Goal: Task Accomplishment & Management: Use online tool/utility

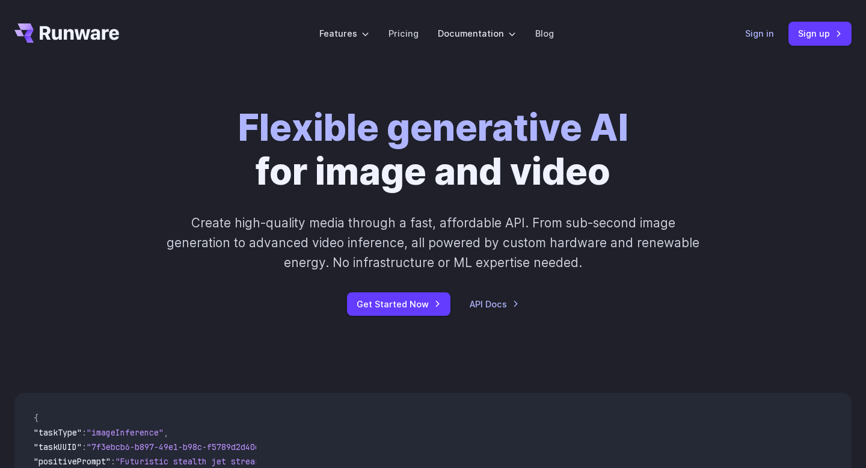
click at [751, 33] on link "Sign in" at bounding box center [759, 33] width 29 height 14
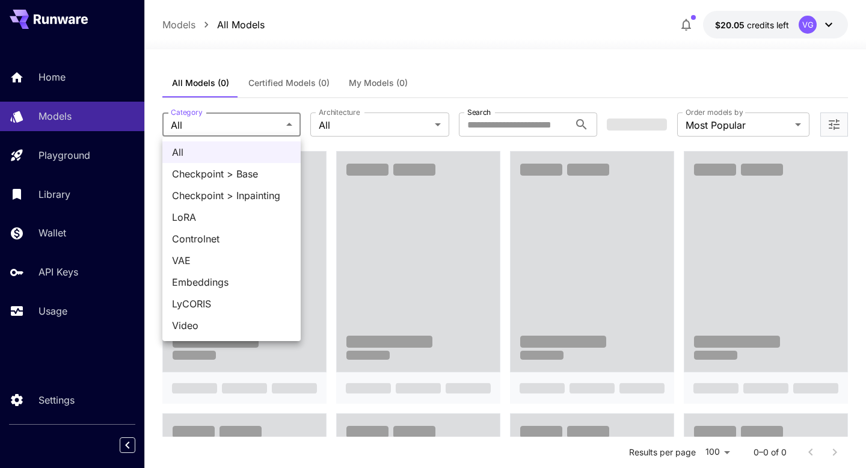
click at [266, 102] on div at bounding box center [433, 234] width 866 height 468
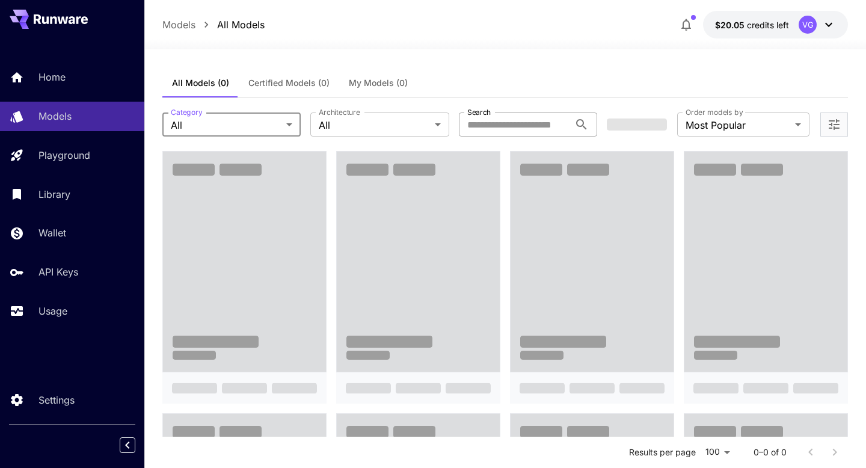
click at [512, 126] on input "Search" at bounding box center [514, 124] width 111 height 24
type input "*"
type input "******"
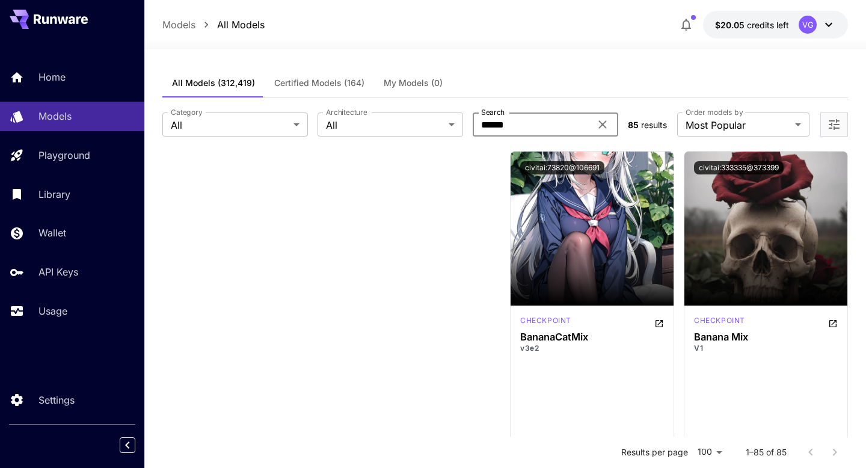
click at [601, 123] on icon at bounding box center [602, 125] width 8 height 8
click at [539, 123] on input "Search" at bounding box center [532, 124] width 118 height 24
click at [461, 165] on div at bounding box center [418, 391] width 164 height 481
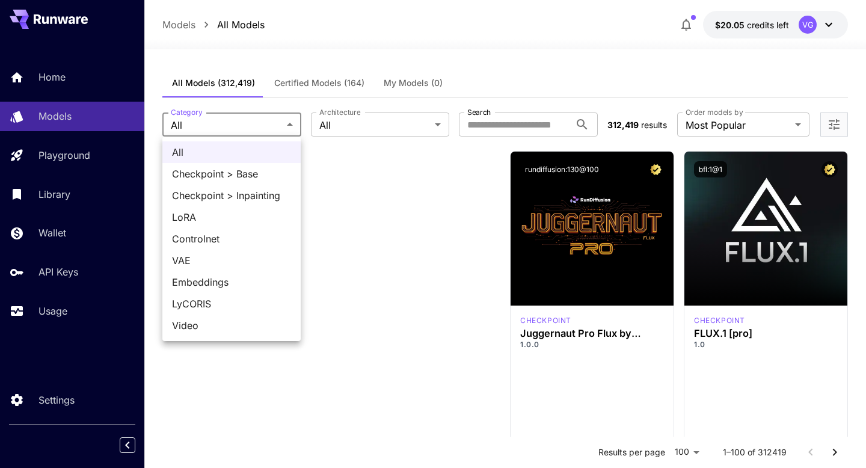
click at [357, 227] on div at bounding box center [433, 234] width 866 height 468
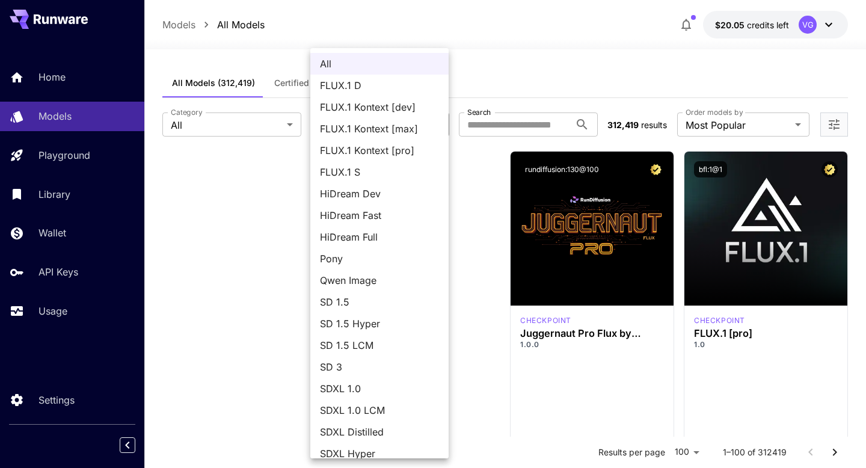
click at [226, 229] on div at bounding box center [433, 234] width 866 height 468
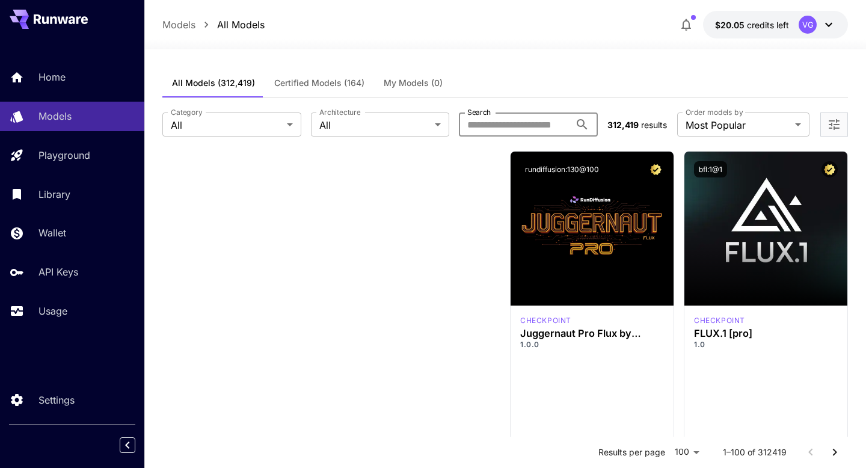
click at [526, 134] on input "Search" at bounding box center [514, 124] width 111 height 24
type input "*"
type input "******"
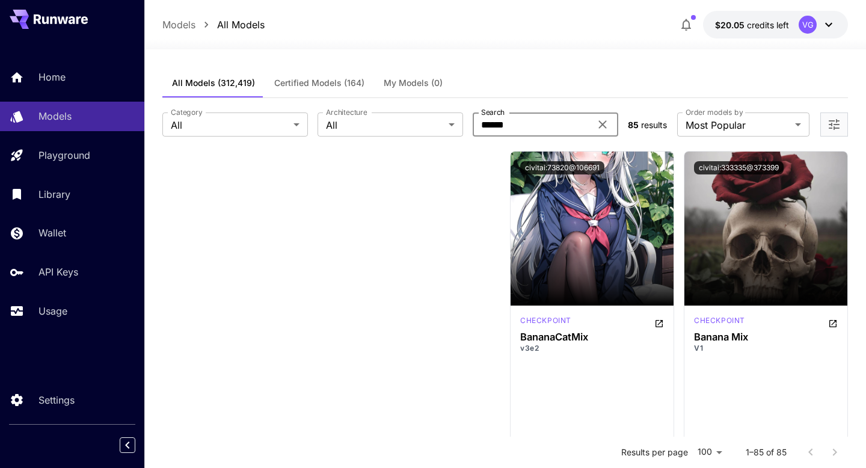
click at [601, 121] on icon at bounding box center [602, 124] width 14 height 14
click at [829, 118] on icon "Open more filters" at bounding box center [834, 124] width 14 height 14
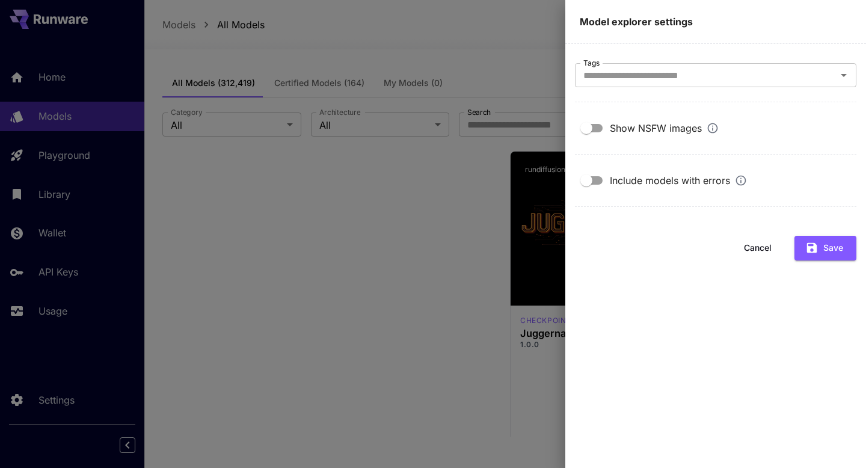
click at [755, 250] on button "Cancel" at bounding box center [758, 248] width 54 height 25
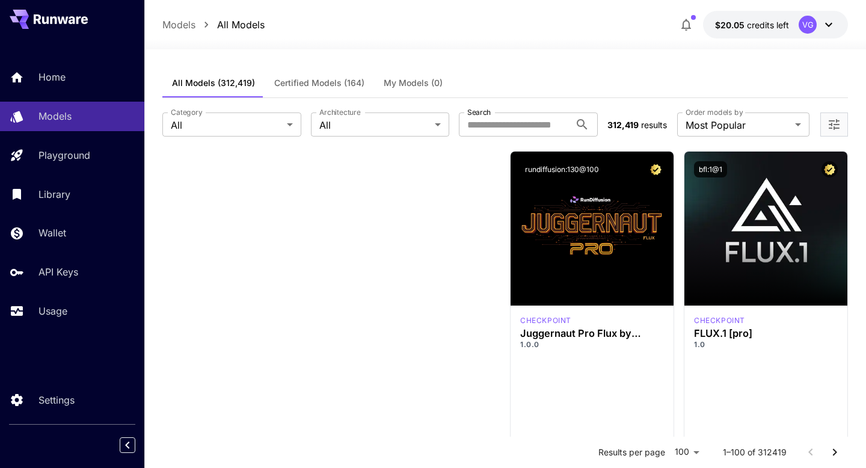
click at [386, 220] on div at bounding box center [418, 391] width 164 height 481
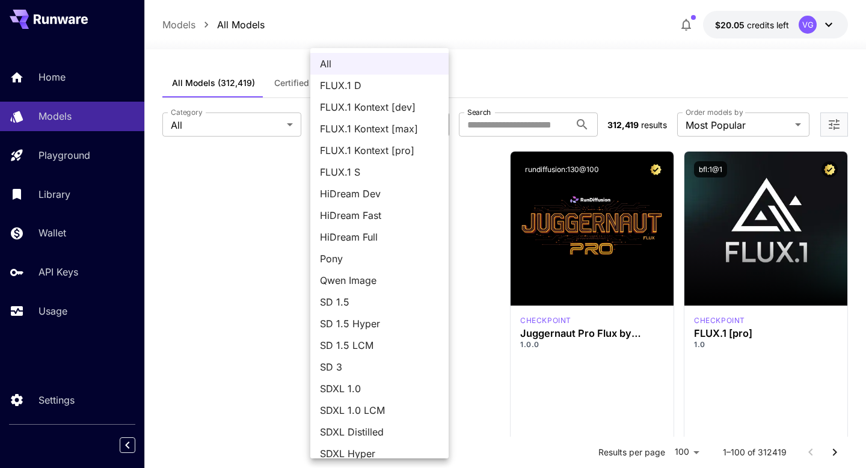
click at [267, 215] on div at bounding box center [433, 234] width 866 height 468
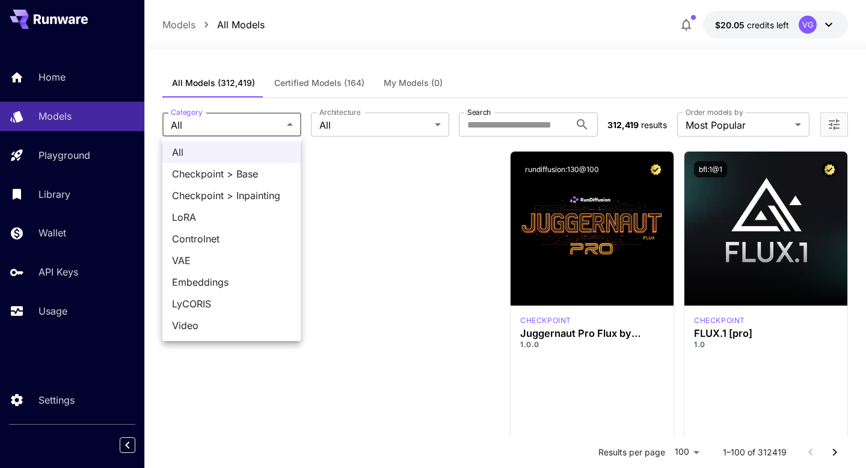
click at [372, 180] on div at bounding box center [433, 234] width 866 height 468
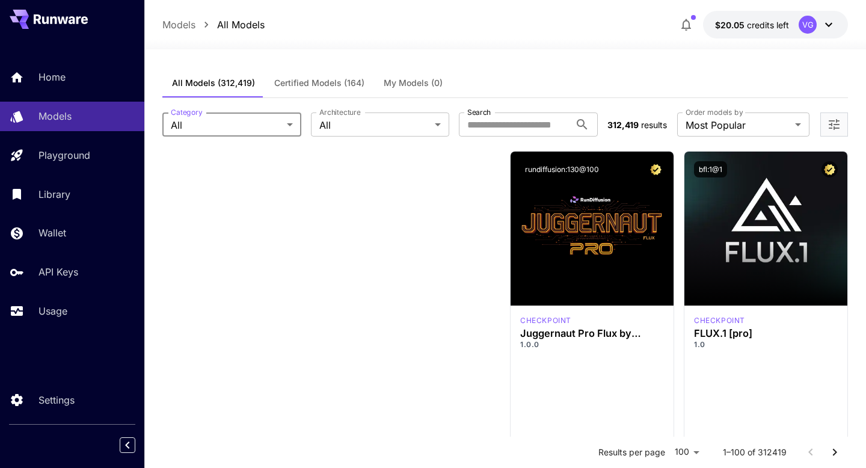
click at [345, 78] on span "Certified Models (164)" at bounding box center [319, 83] width 90 height 11
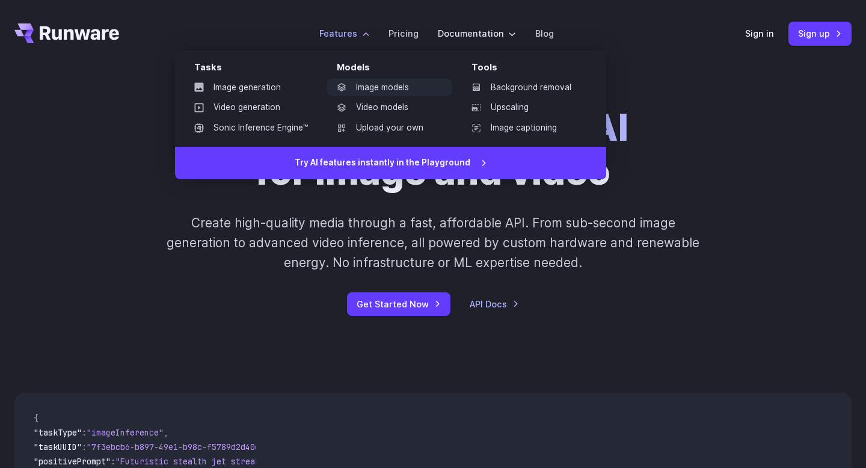
click at [367, 89] on link "Image models" at bounding box center [389, 88] width 125 height 18
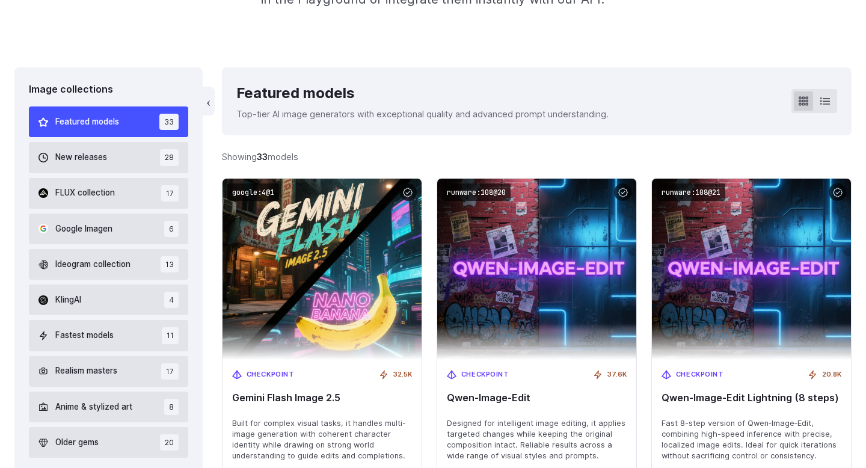
scroll to position [371, 0]
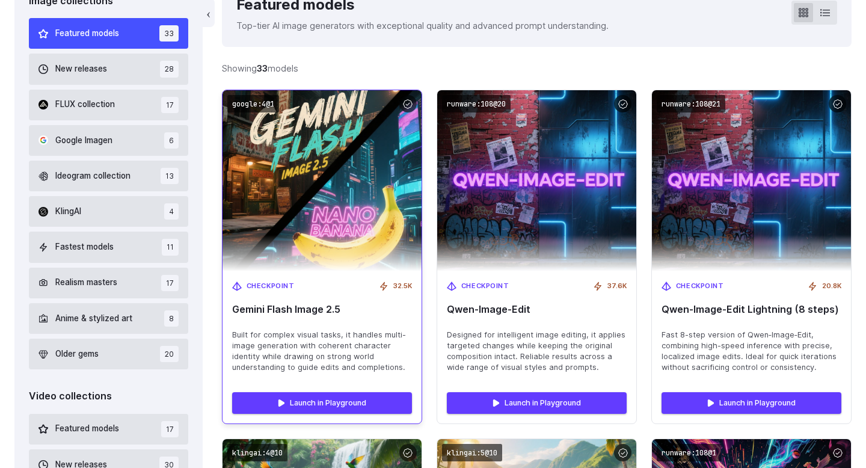
click at [328, 212] on img at bounding box center [321, 180] width 219 height 199
click at [278, 281] on span "Checkpoint" at bounding box center [271, 286] width 48 height 11
click at [269, 283] on span "Checkpoint" at bounding box center [271, 286] width 48 height 11
click at [304, 314] on span "Gemini Flash Image 2.5" at bounding box center [322, 309] width 180 height 11
click at [307, 415] on div "Launch in Playground" at bounding box center [322, 402] width 199 height 41
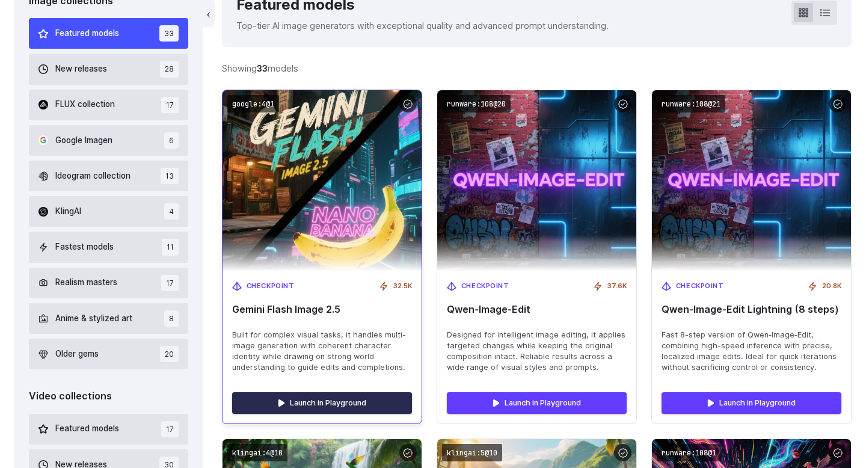
click at [310, 399] on link "Launch in Playground" at bounding box center [322, 403] width 180 height 22
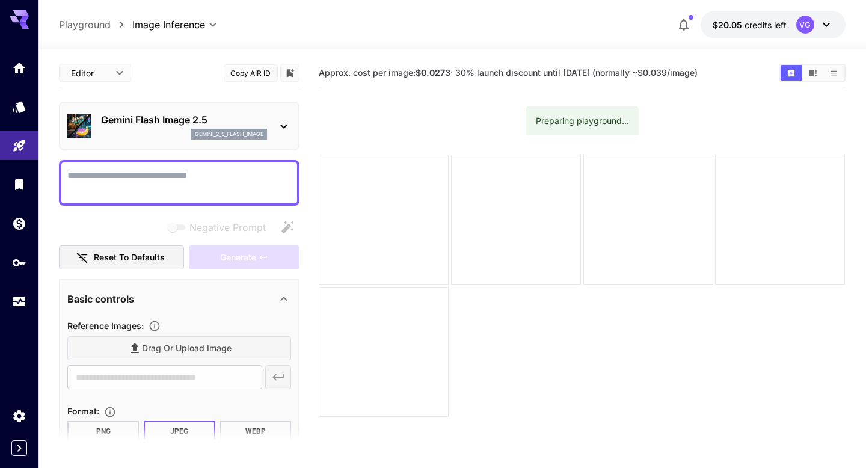
click at [93, 213] on div "Editor **** ​ Copy AIR ID Gemini Flash Image 2.5 gemini_2_5_flash_image Negativ…" at bounding box center [179, 316] width 241 height 515
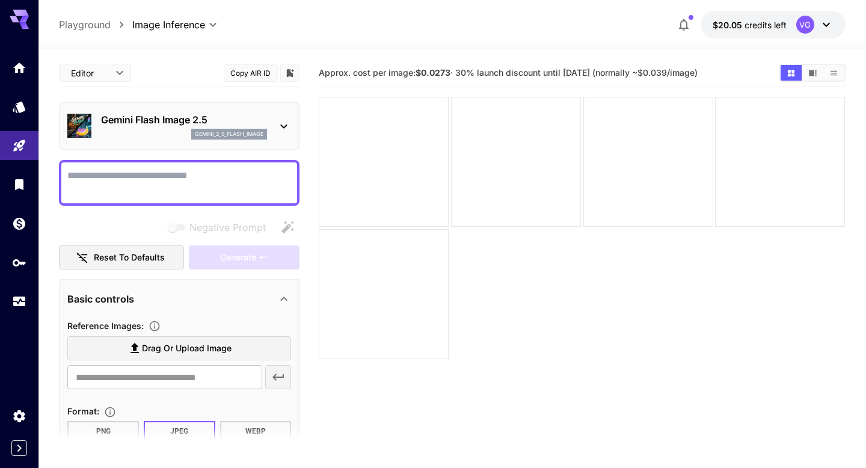
click at [260, 76] on button "Copy AIR ID" at bounding box center [251, 72] width 54 height 17
click at [114, 73] on body "**********" at bounding box center [433, 281] width 866 height 563
click at [152, 70] on div at bounding box center [433, 234] width 866 height 468
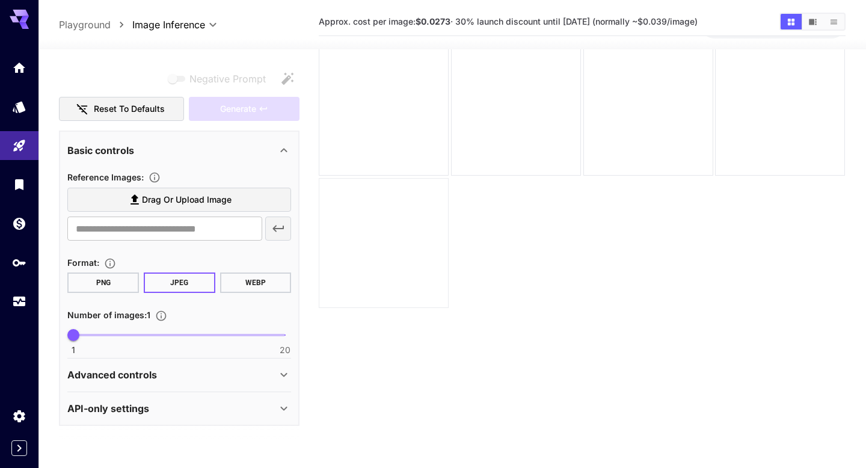
scroll to position [95, 0]
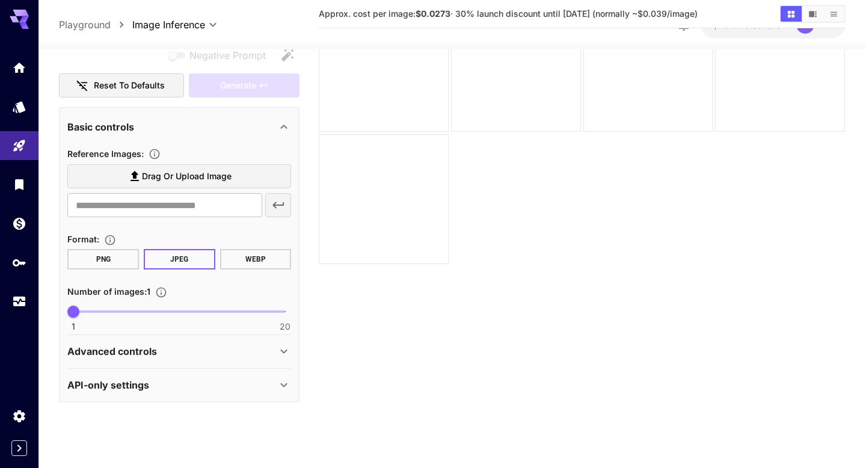
click at [200, 386] on div "API-only settings" at bounding box center [171, 385] width 209 height 14
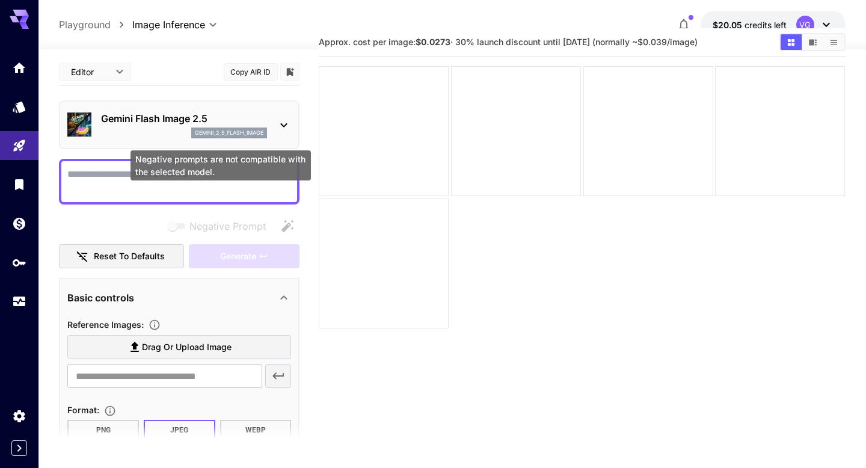
scroll to position [0, 0]
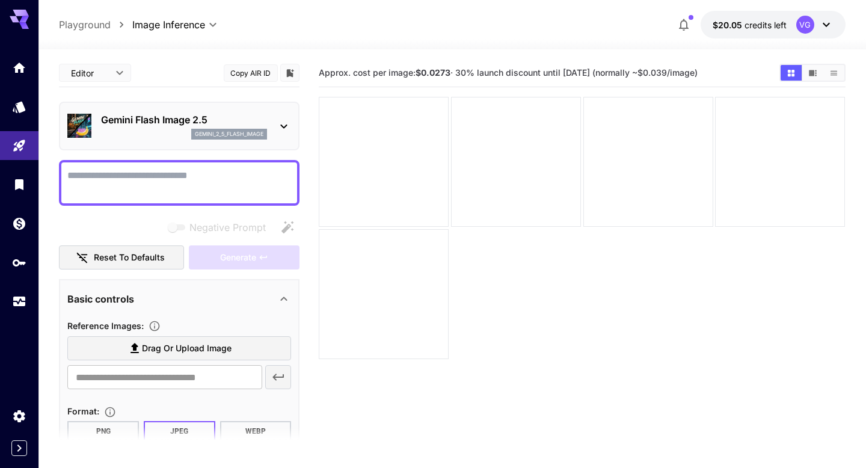
click at [260, 72] on button "Copy AIR ID" at bounding box center [251, 72] width 54 height 17
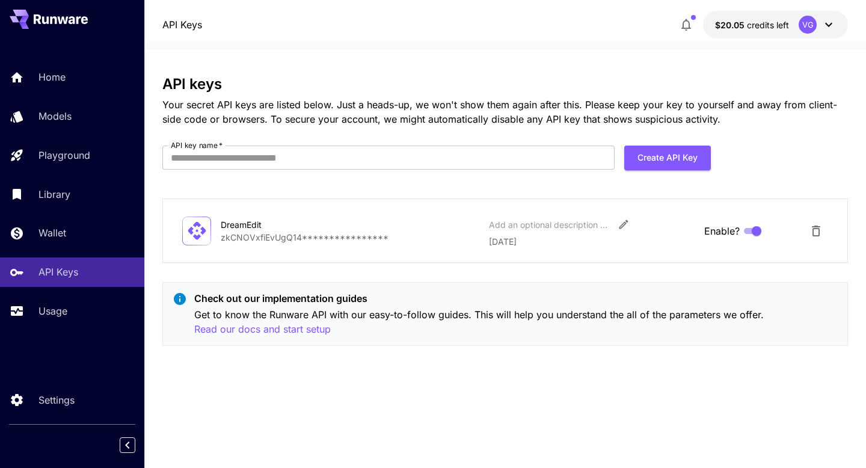
click at [348, 176] on form "API key name   * API key name   * Create API Key" at bounding box center [436, 163] width 548 height 34
